Goal: Navigation & Orientation: Find specific page/section

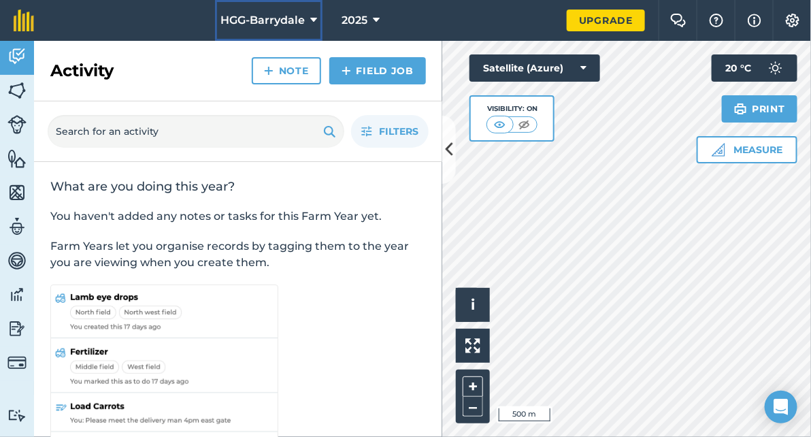
click at [312, 21] on icon at bounding box center [313, 20] width 7 height 16
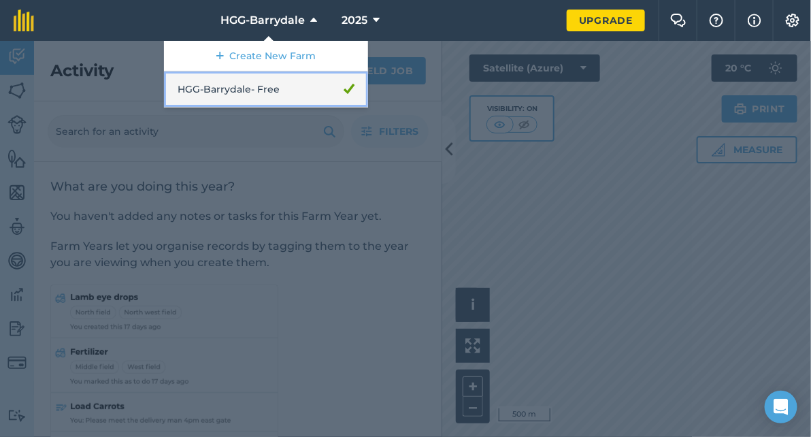
click at [251, 89] on link "HGG-Barrydale - Free" at bounding box center [266, 89] width 204 height 36
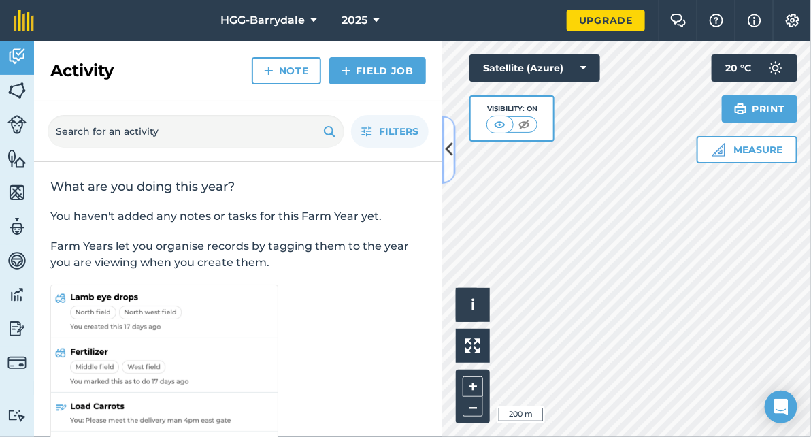
click at [450, 151] on icon at bounding box center [449, 150] width 7 height 24
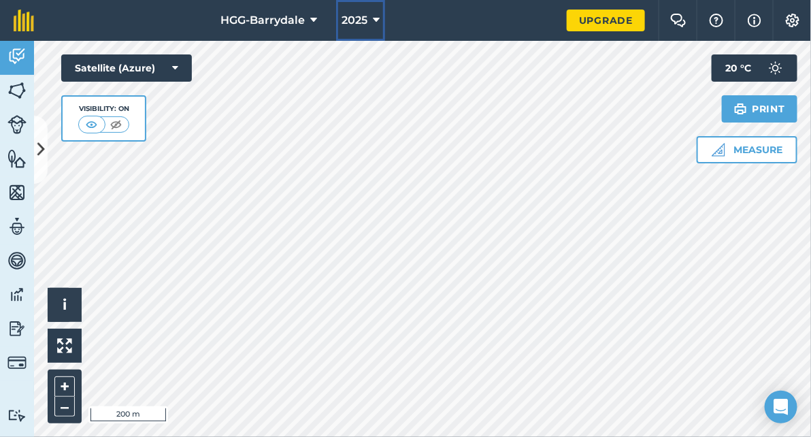
click at [379, 20] on icon at bounding box center [376, 20] width 7 height 16
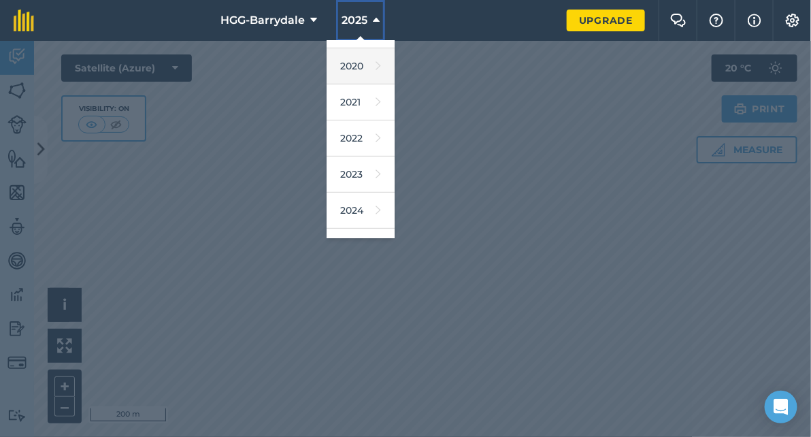
scroll to position [196, 0]
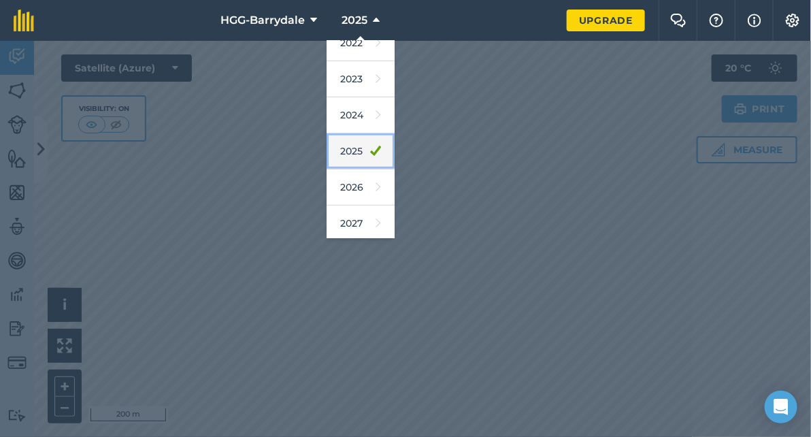
click at [355, 144] on link "2025" at bounding box center [361, 151] width 68 height 36
